Goal: Information Seeking & Learning: Learn about a topic

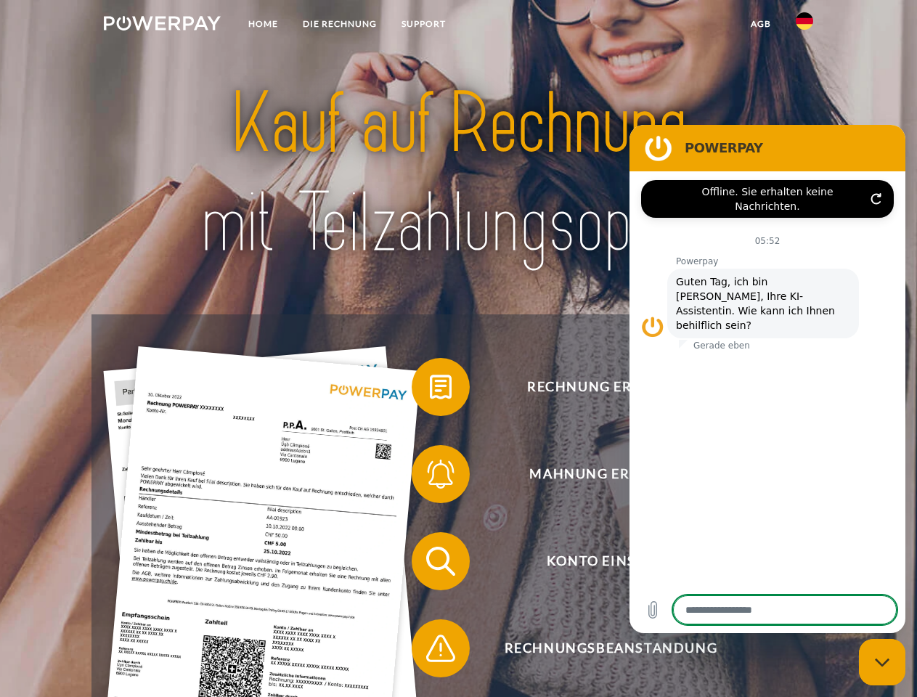
click at [162, 25] on img at bounding box center [162, 23] width 117 height 15
click at [805, 25] on img at bounding box center [804, 20] width 17 height 17
click at [760, 24] on link "agb" at bounding box center [761, 24] width 45 height 26
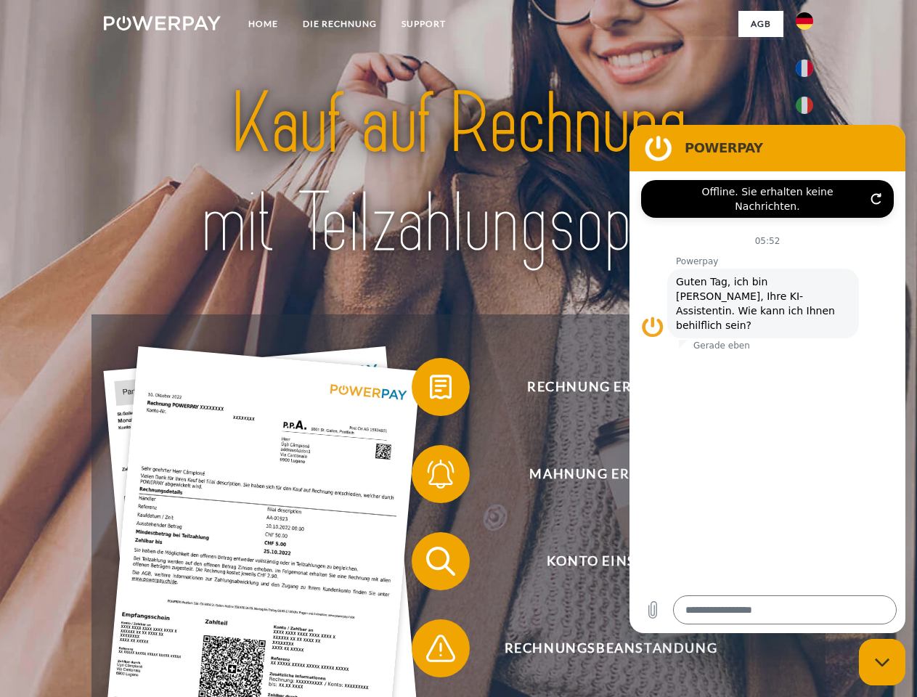
click at [430, 390] on span at bounding box center [419, 387] width 73 height 73
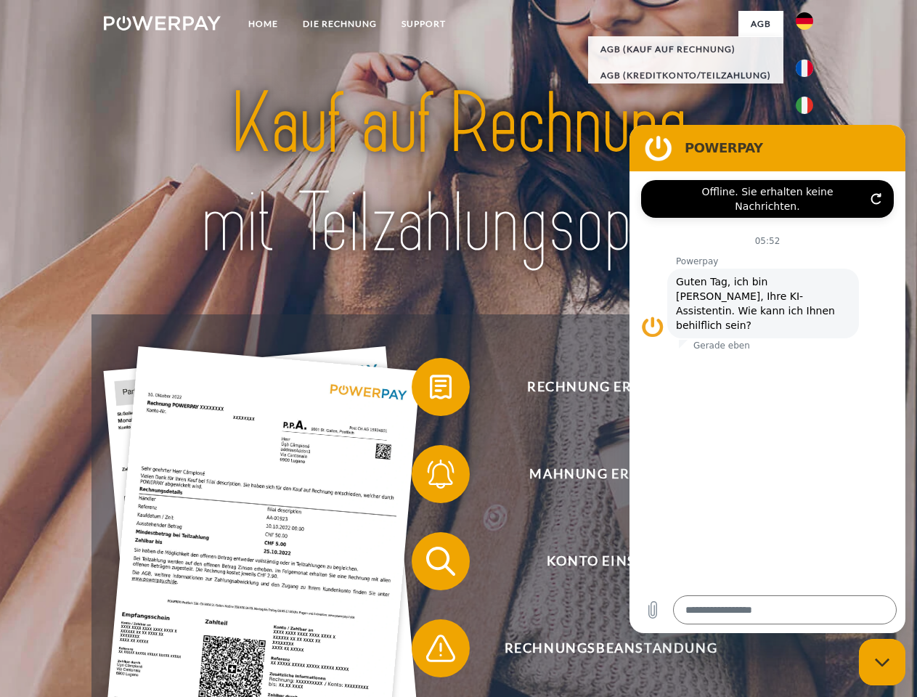
click at [430, 477] on span at bounding box center [419, 474] width 73 height 73
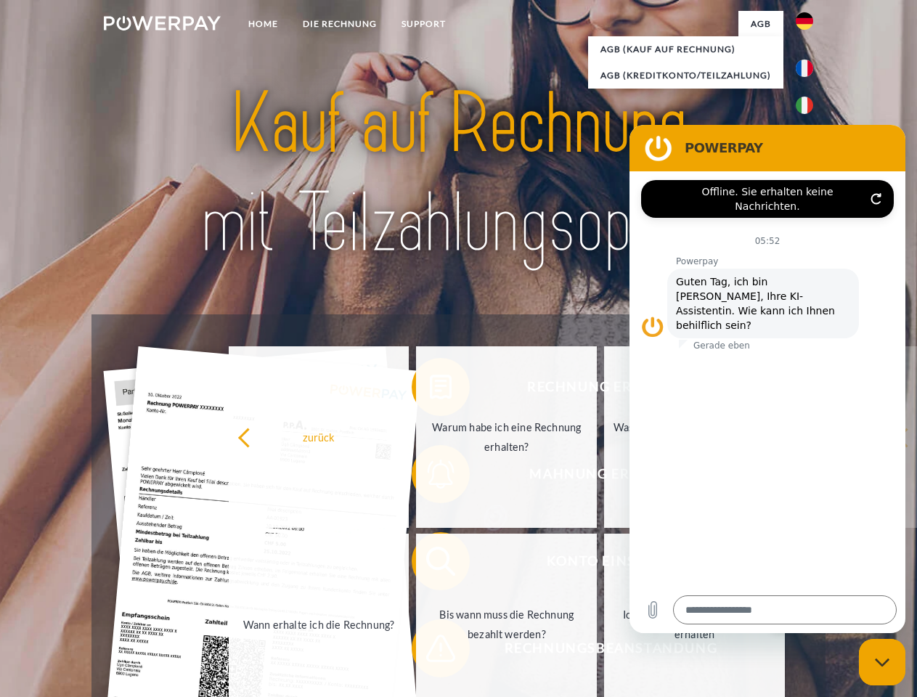
click at [430, 564] on link "Bis wann muss die Rechnung bezahlt werden?" at bounding box center [506, 625] width 181 height 182
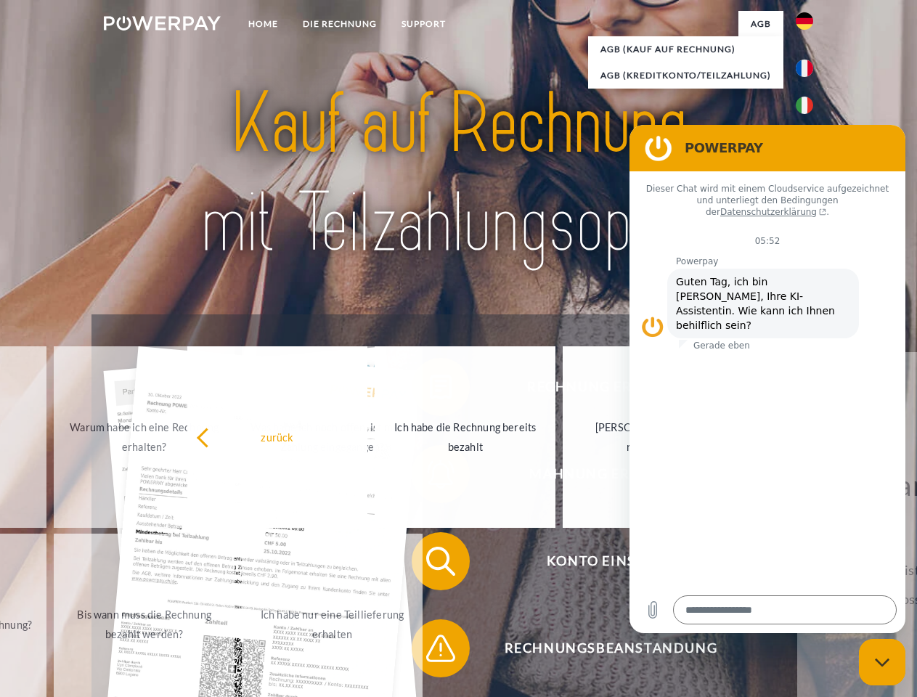
click at [430, 651] on span at bounding box center [419, 648] width 73 height 73
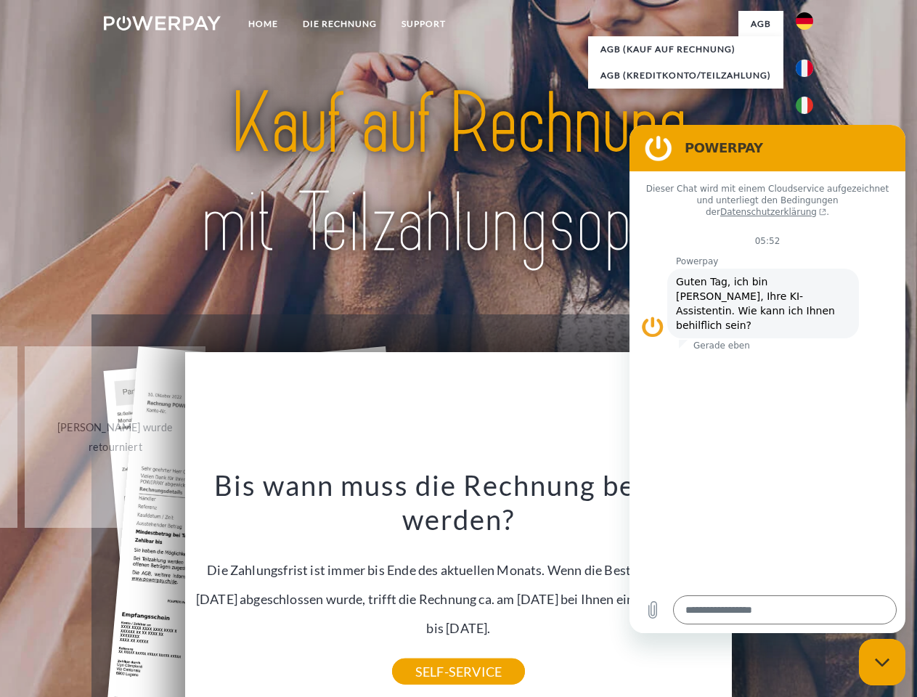
click at [882, 662] on icon "Messaging-Fenster schließen" at bounding box center [882, 662] width 15 height 9
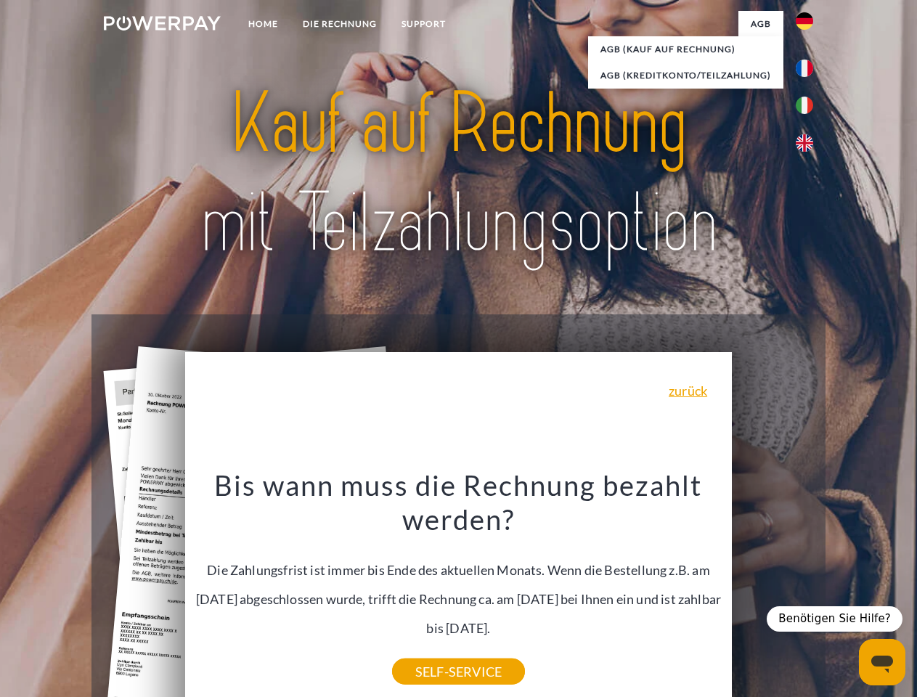
type textarea "*"
